Goal: Task Accomplishment & Management: Manage account settings

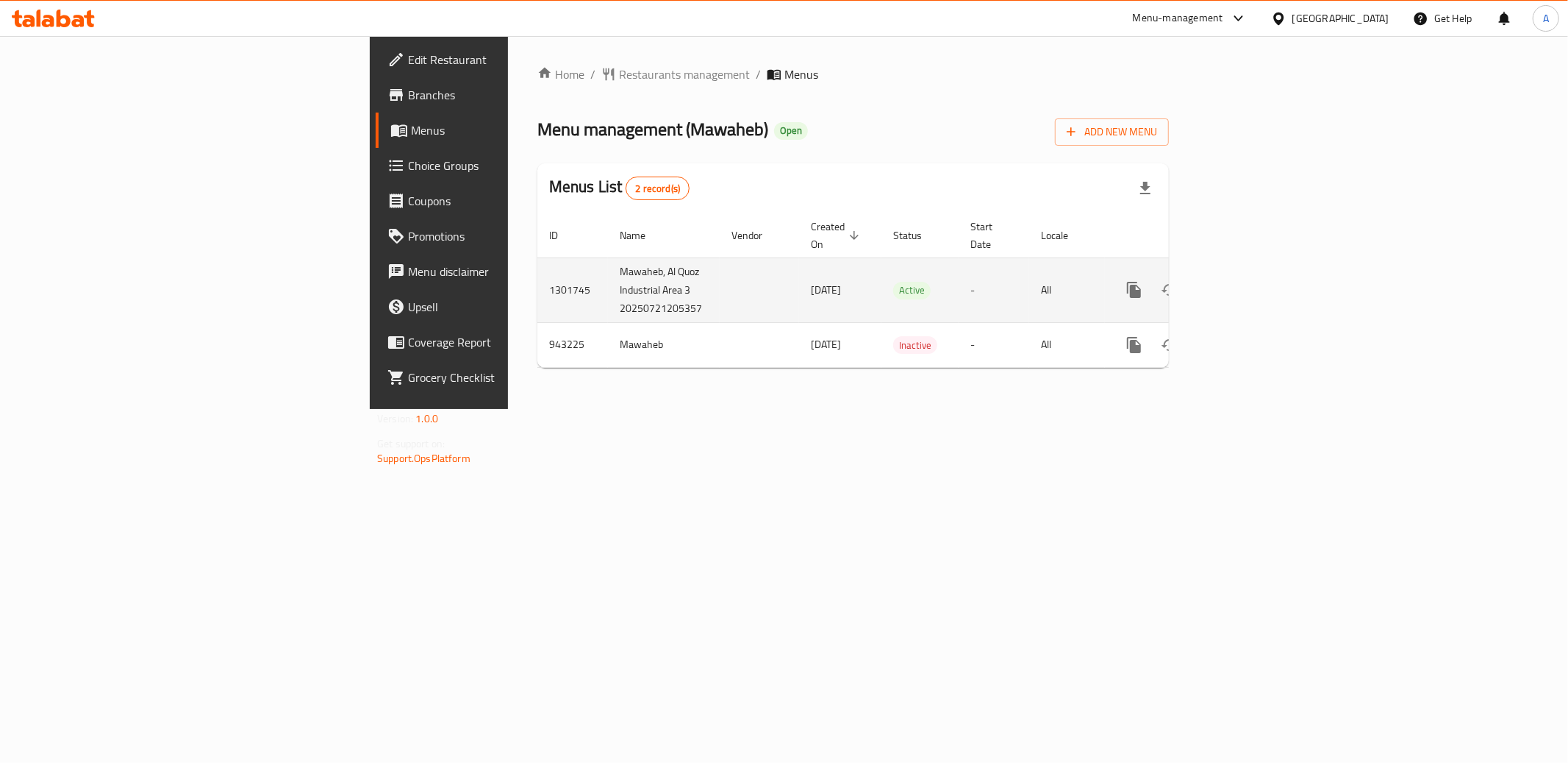
click at [1249, 281] on icon "enhanced table" at bounding box center [1240, 290] width 18 height 18
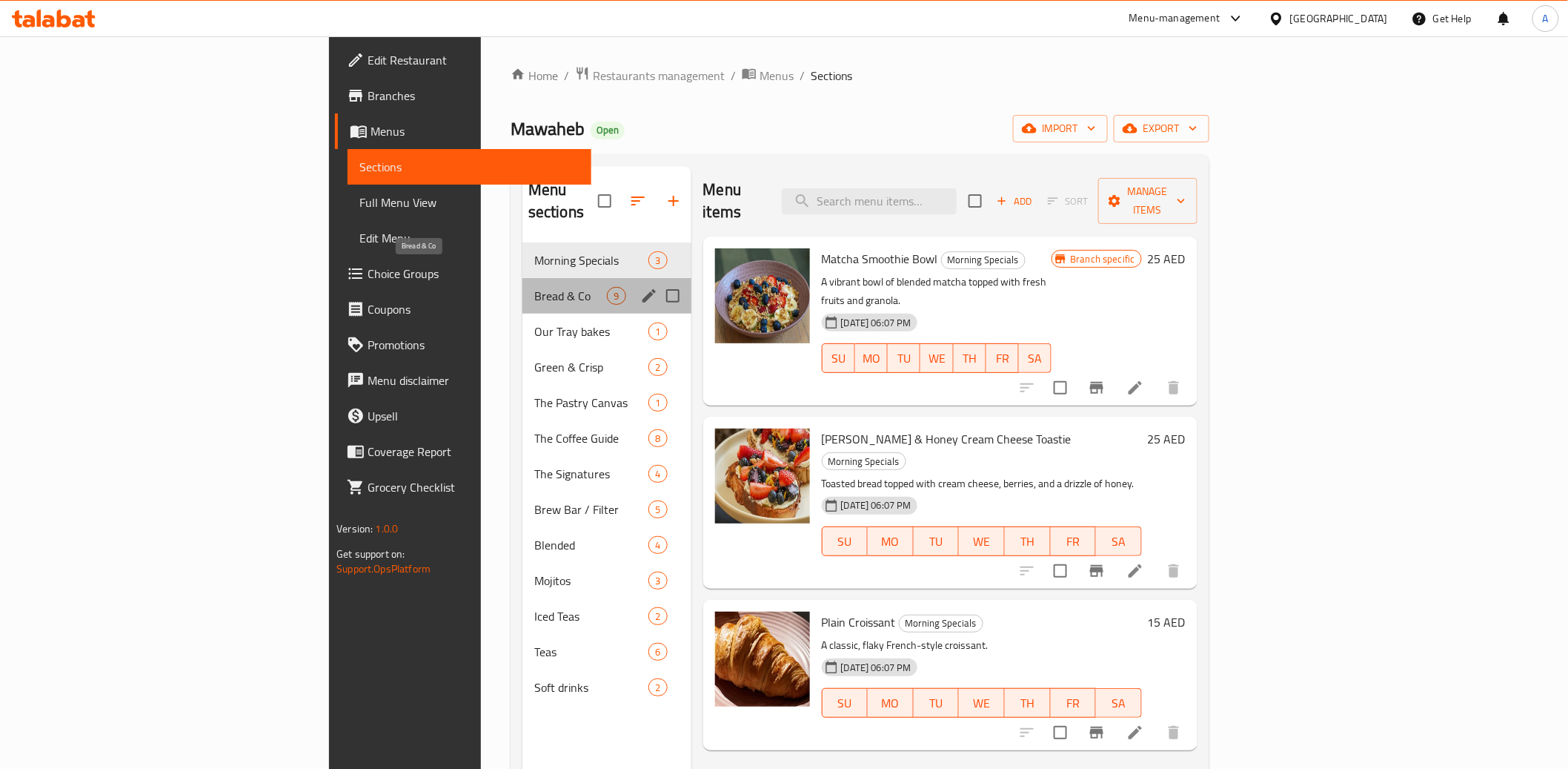
click at [535, 287] on span "Bread & Co" at bounding box center [571, 296] width 73 height 18
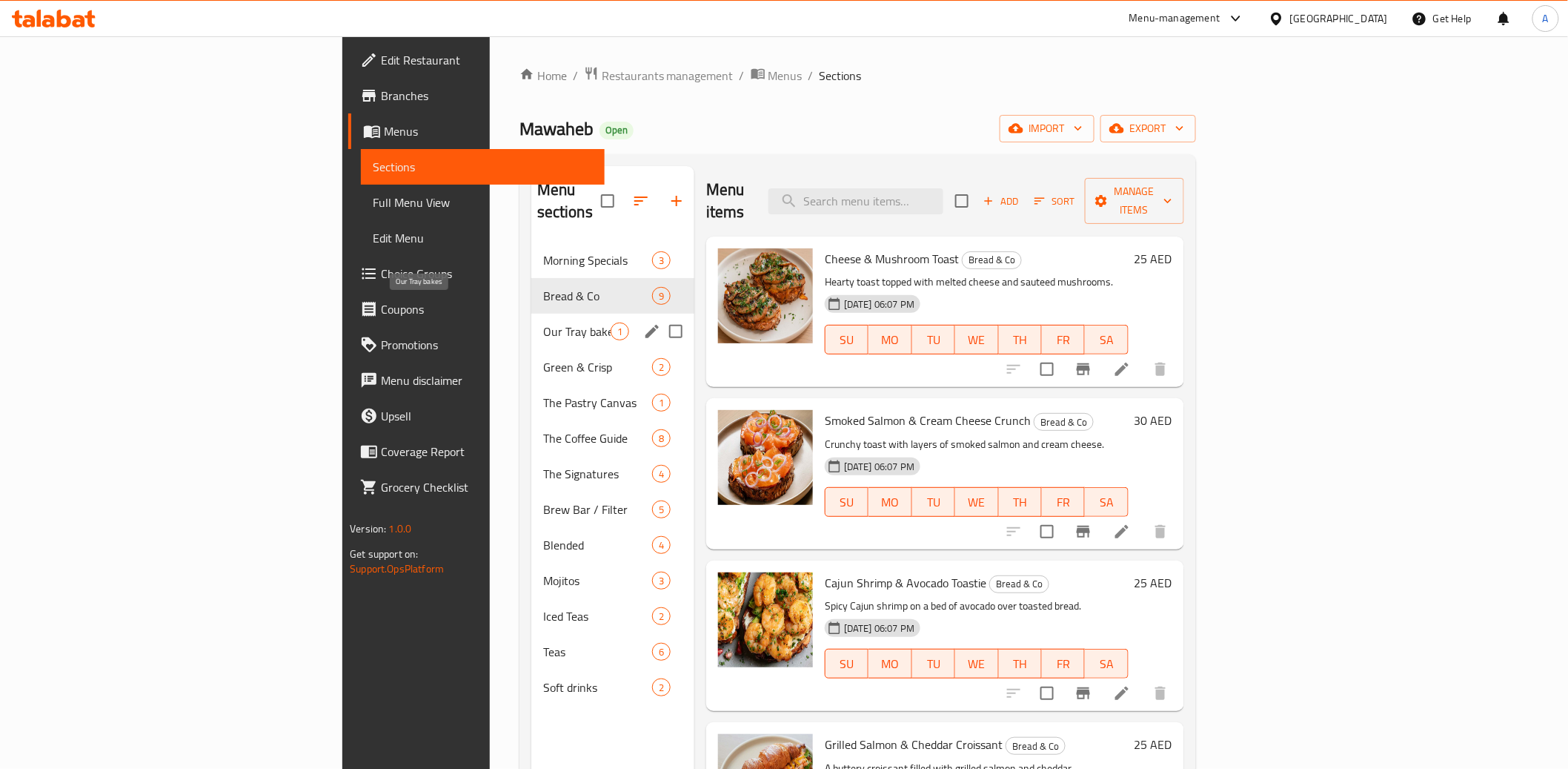
click at [543, 322] on span "Our Tray bakes" at bounding box center [577, 331] width 67 height 18
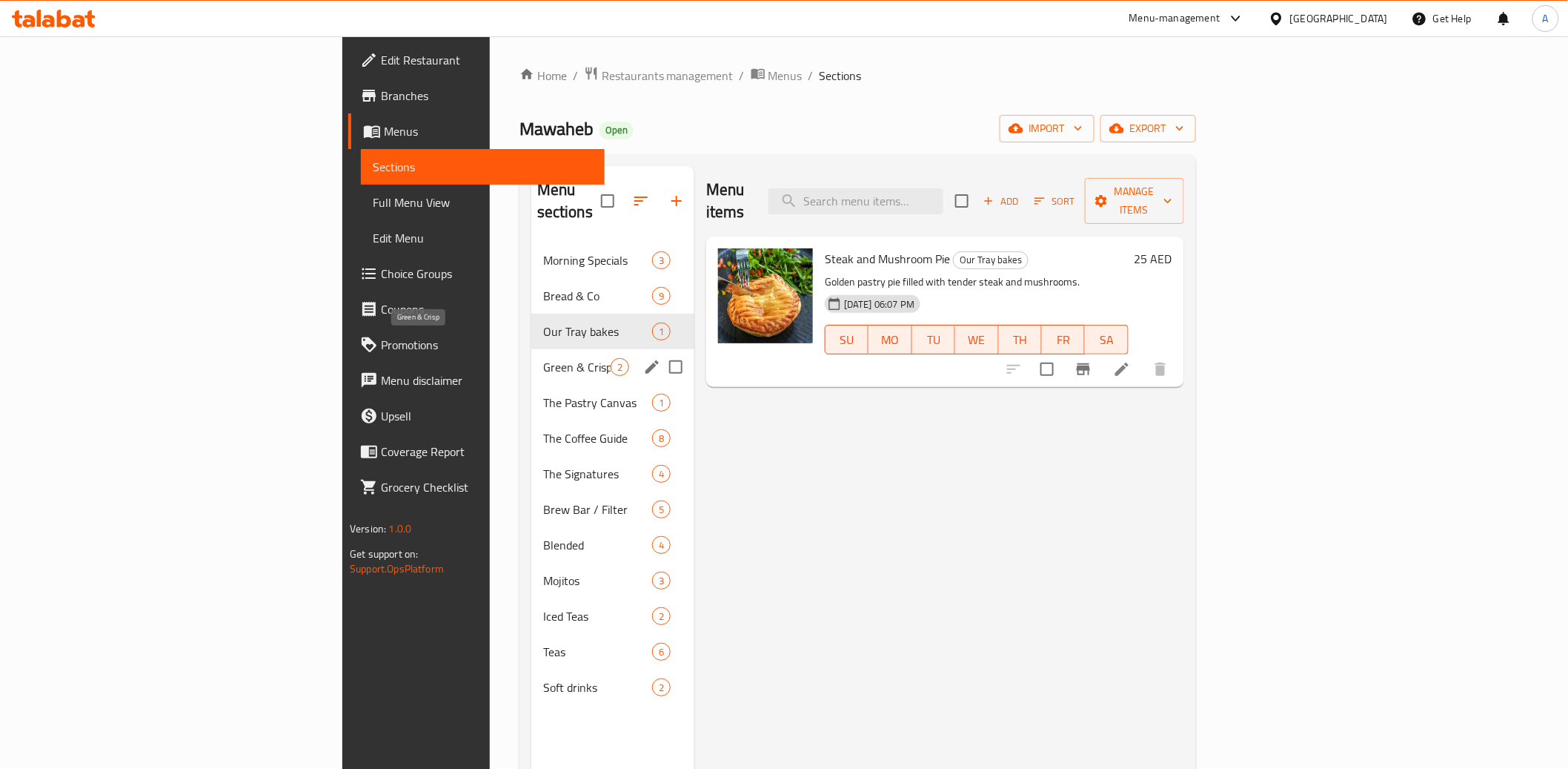
click at [543, 358] on span "Green & Crisp" at bounding box center [577, 366] width 67 height 18
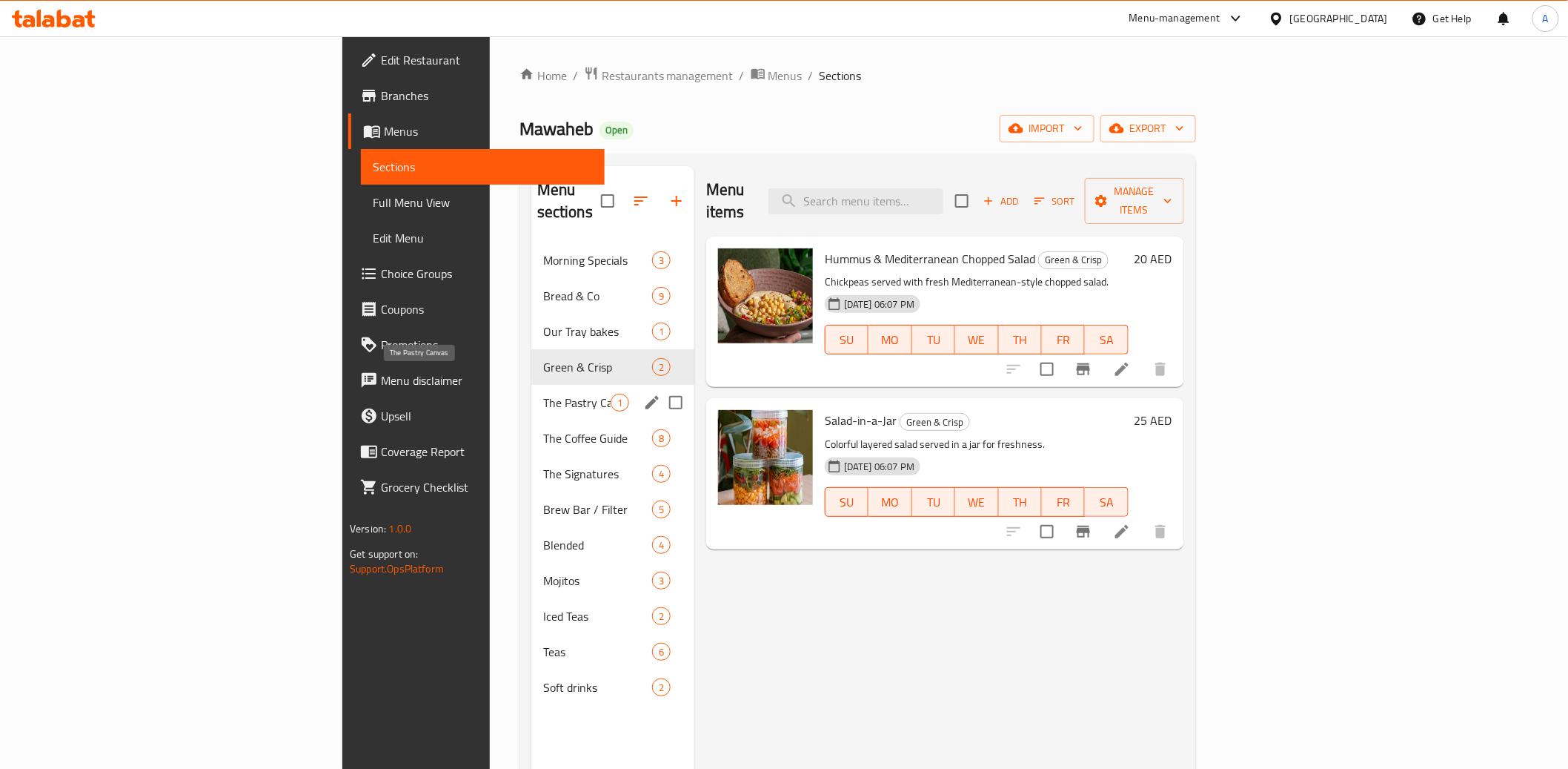
click at [543, 394] on span "The Pastry Canvas" at bounding box center [577, 403] width 67 height 18
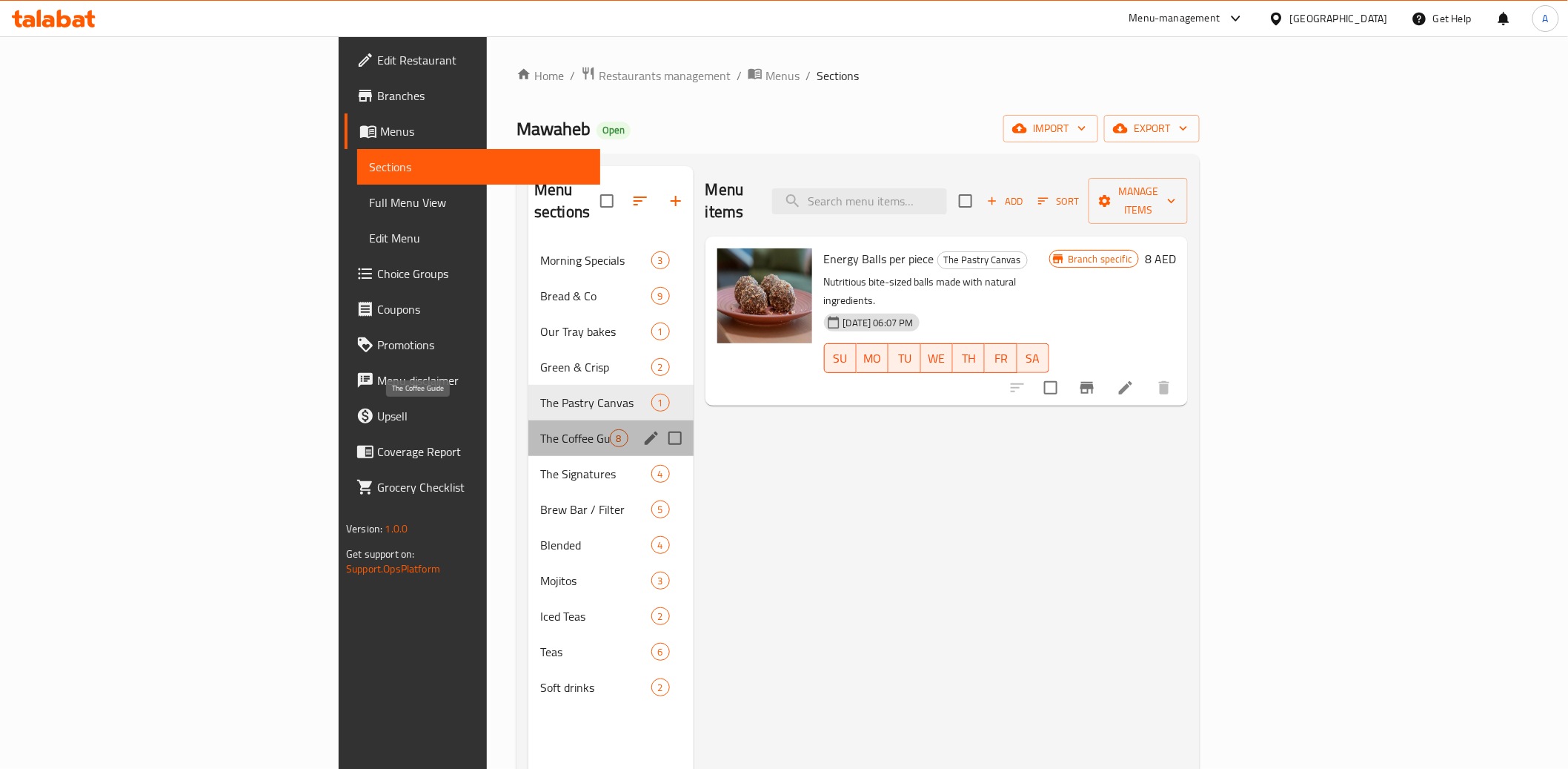
click at [540, 429] on span "The Coffee Guide" at bounding box center [575, 438] width 69 height 18
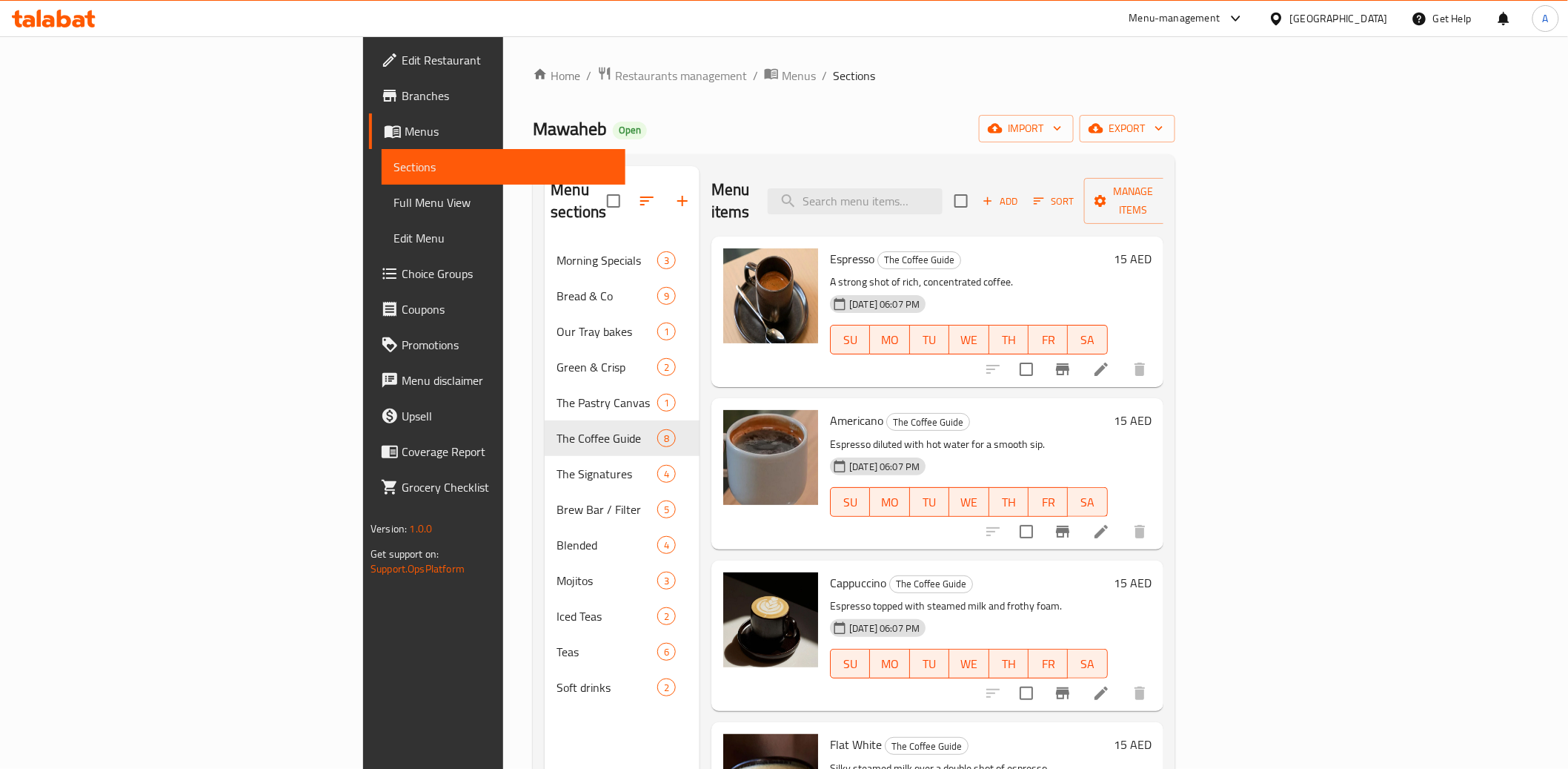
click at [369, 71] on link "Edit Restaurant" at bounding box center [497, 60] width 256 height 35
